Goal: Transaction & Acquisition: Purchase product/service

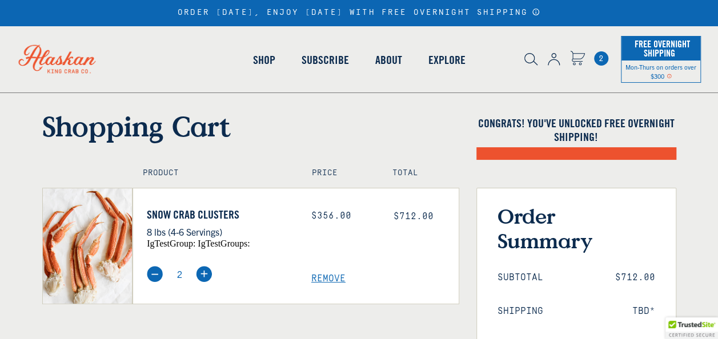
select select "40826420691023"
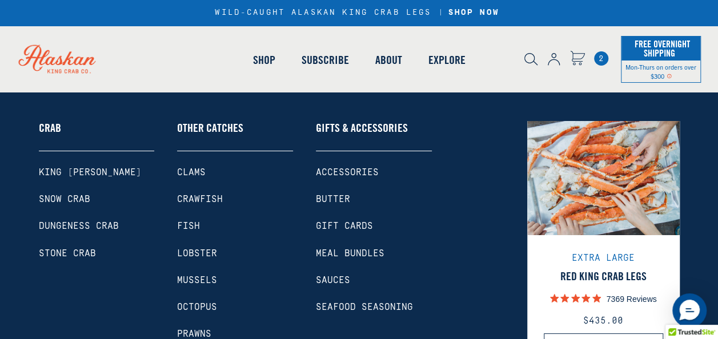
scroll to position [79, 0]
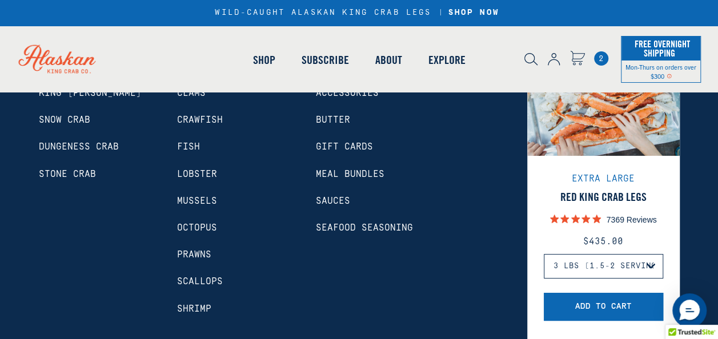
click at [204, 305] on link "Shrimp" at bounding box center [235, 309] width 116 height 11
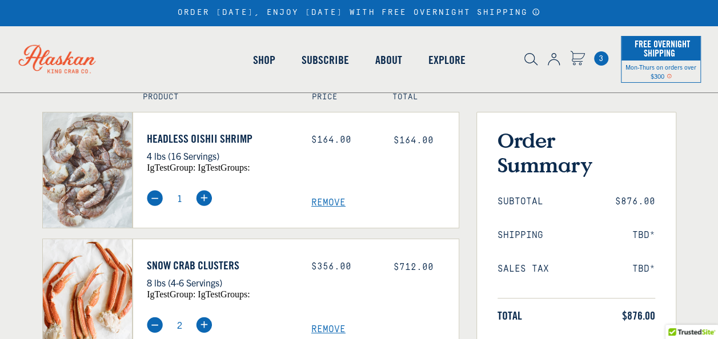
select select "40826420691023"
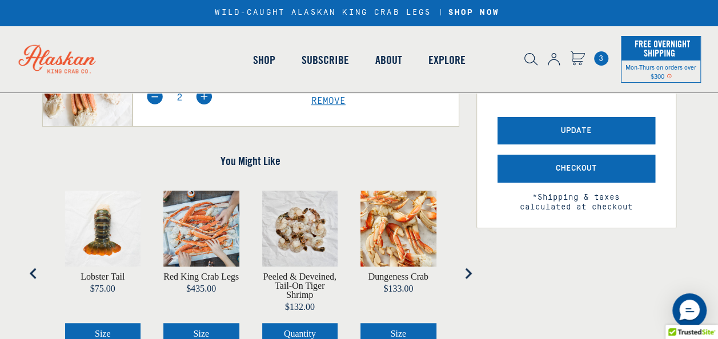
scroll to position [152, 0]
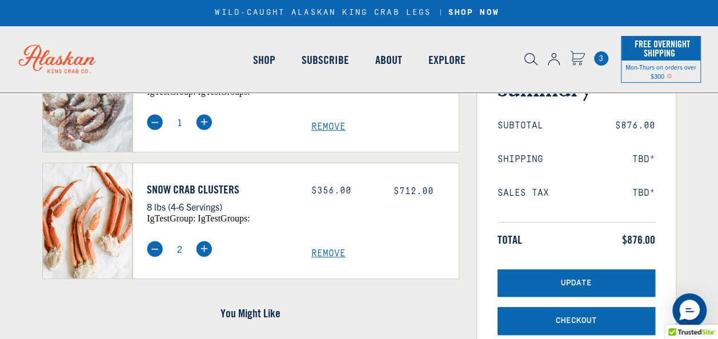
click at [158, 248] on img at bounding box center [155, 249] width 16 height 16
type input "1"
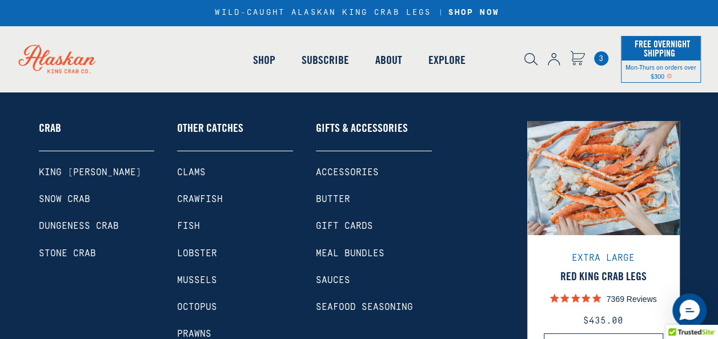
click at [77, 196] on link "Snow Crab" at bounding box center [97, 199] width 116 height 11
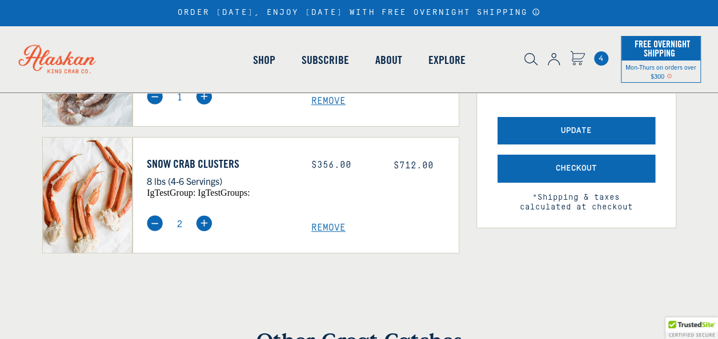
click at [325, 228] on span "Remove" at bounding box center [384, 228] width 147 height 11
select select "40826420691023"
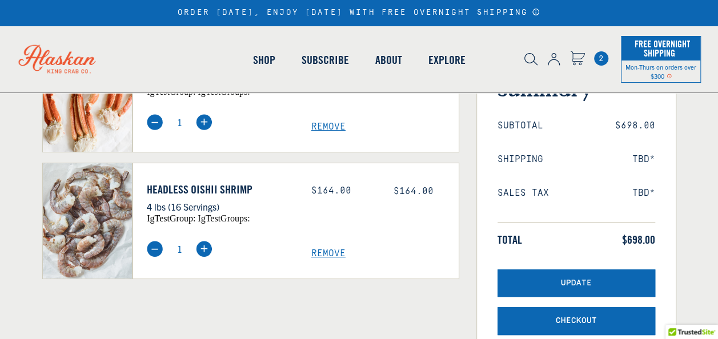
select select "40826421542991"
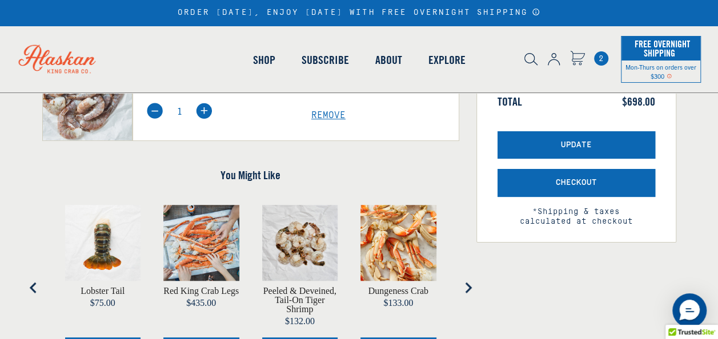
scroll to position [304, 0]
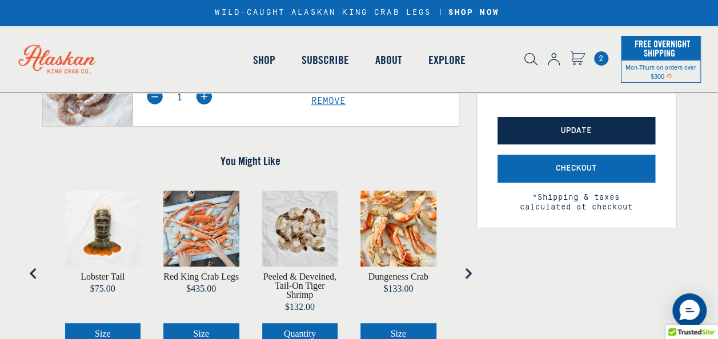
click at [580, 132] on span "Update" at bounding box center [576, 131] width 31 height 10
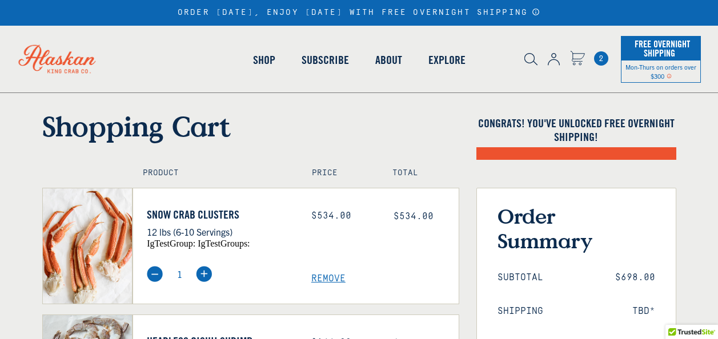
scroll to position [380, 0]
